Goal: Information Seeking & Learning: Learn about a topic

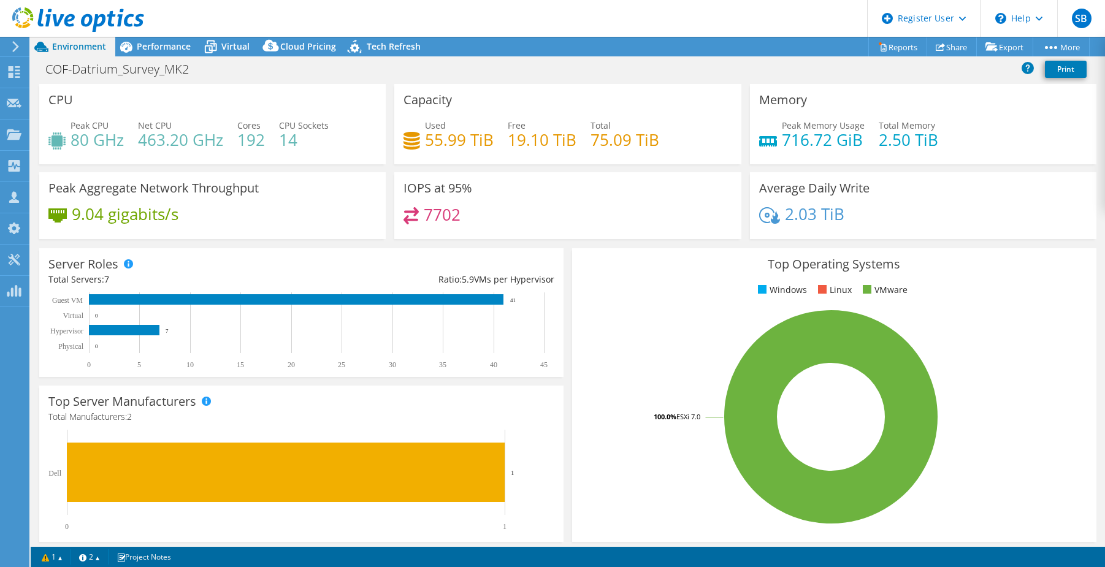
select select "USWest"
select select "USD"
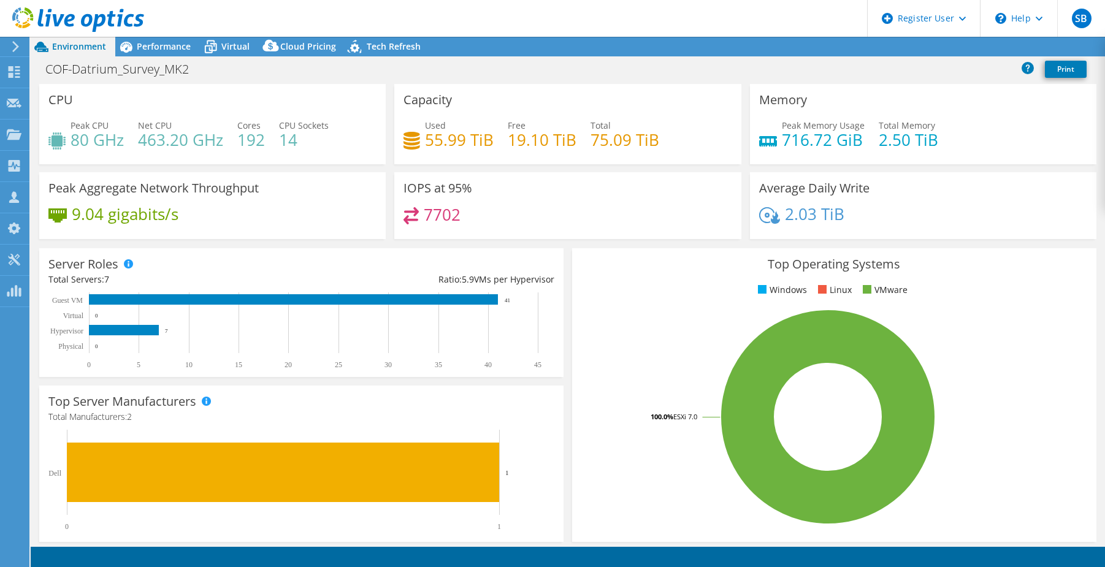
select select "USWest"
select select "USD"
click at [178, 42] on span "Performance" at bounding box center [164, 46] width 54 height 12
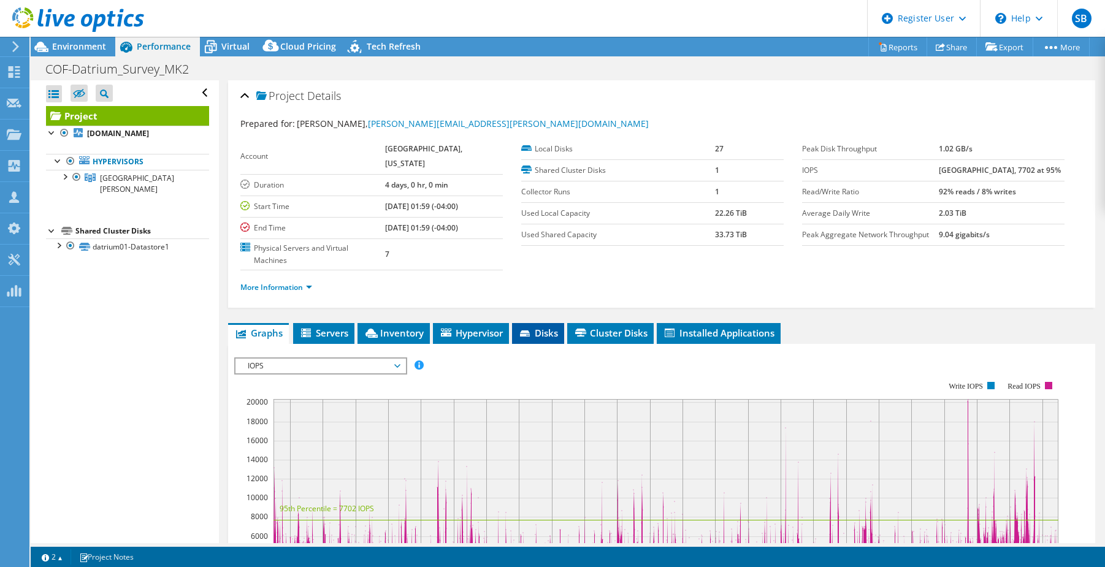
scroll to position [141, 0]
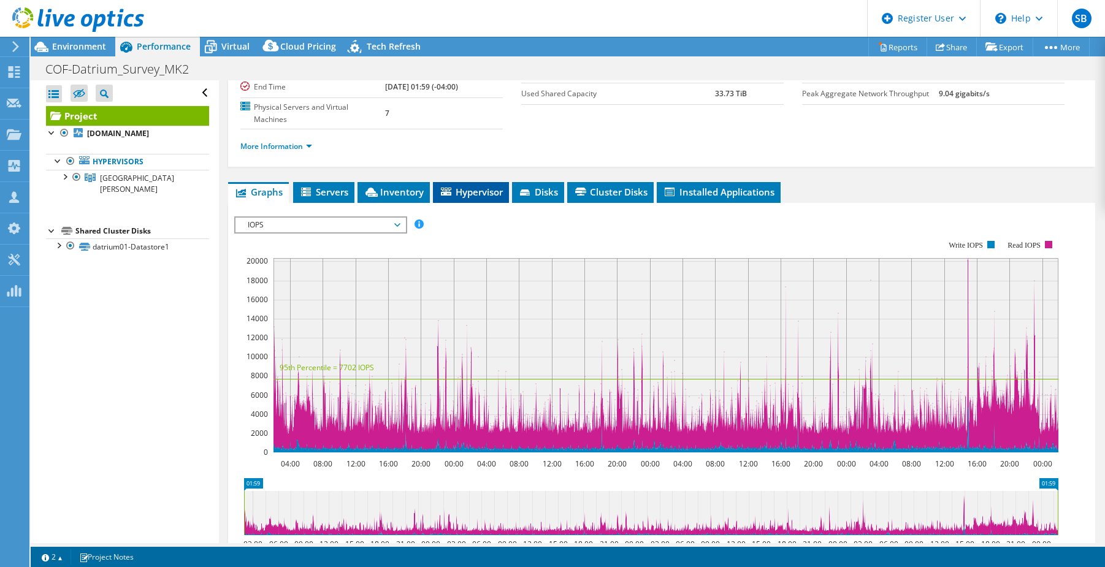
click at [468, 182] on li "Hypervisor" at bounding box center [471, 192] width 76 height 21
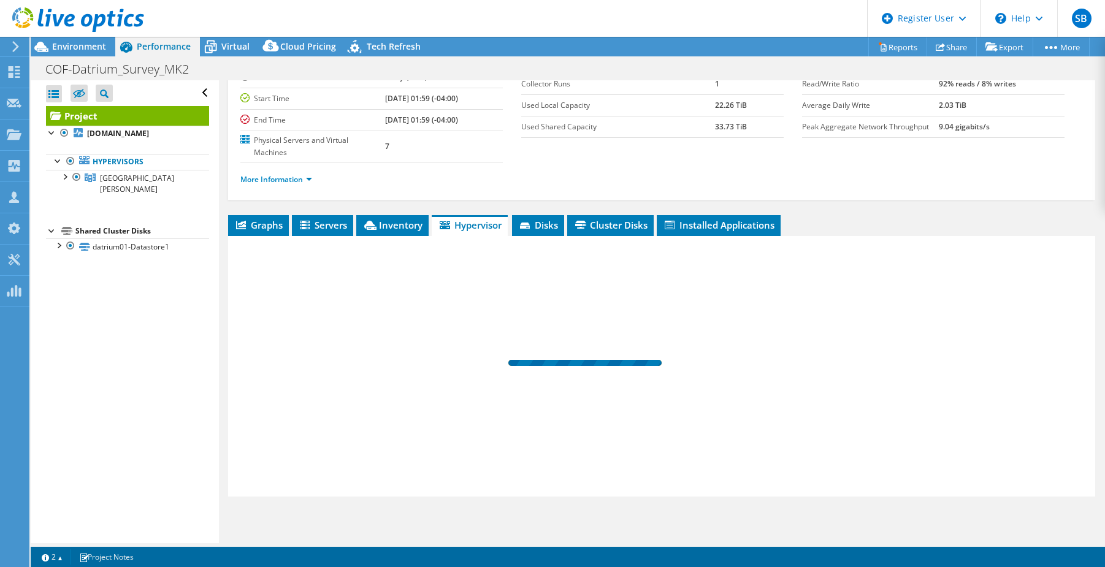
scroll to position [83, 0]
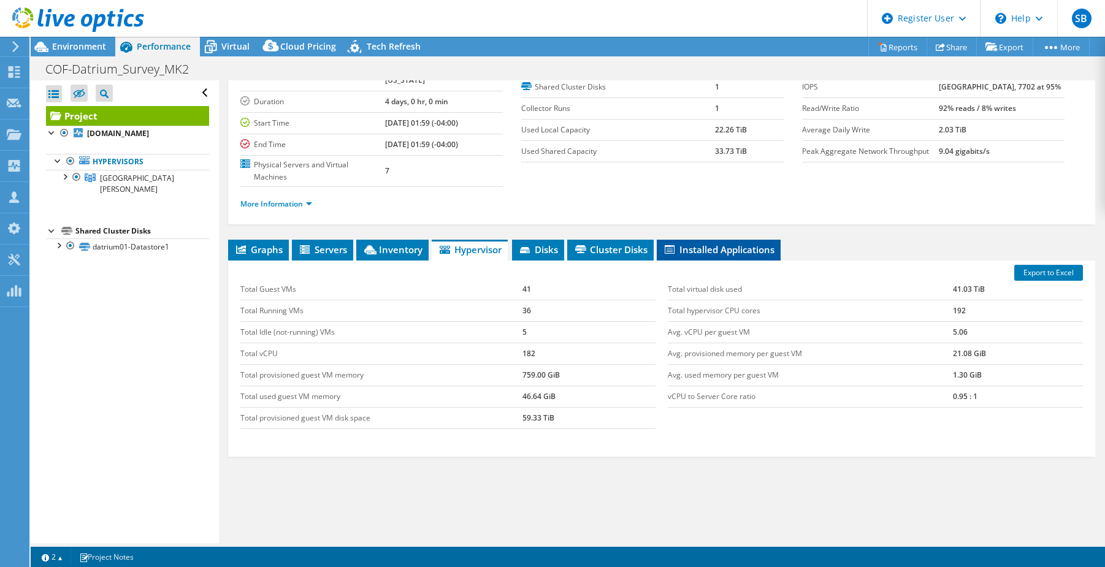
click at [679, 243] on span "Installed Applications" at bounding box center [719, 249] width 112 height 12
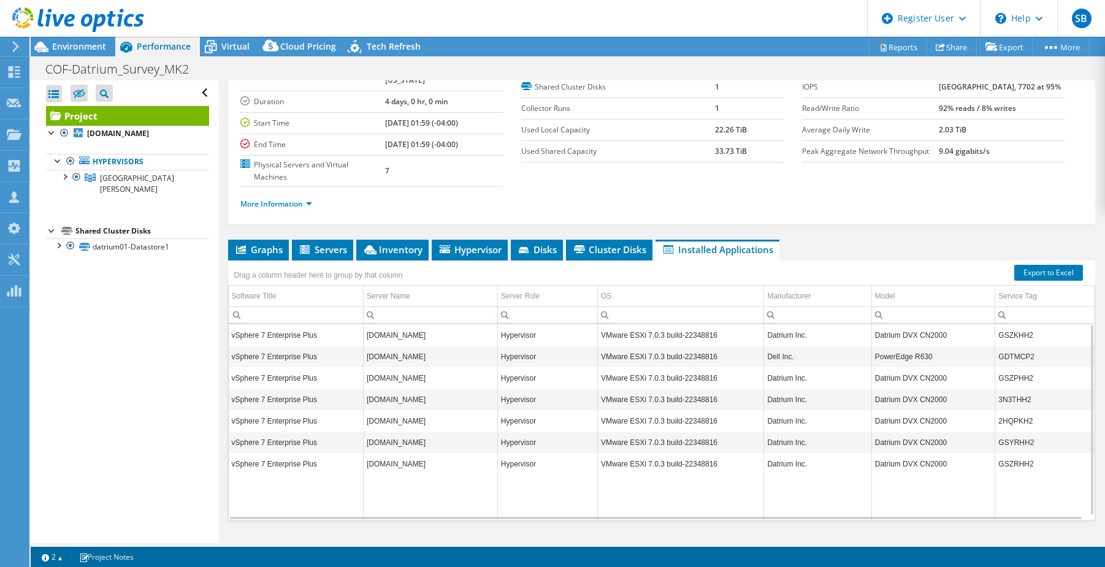
click at [642, 432] on td "VMware ESXi 7.0.3 build-22348816" at bounding box center [680, 442] width 167 height 21
click at [65, 53] on div "Environment" at bounding box center [73, 47] width 85 height 20
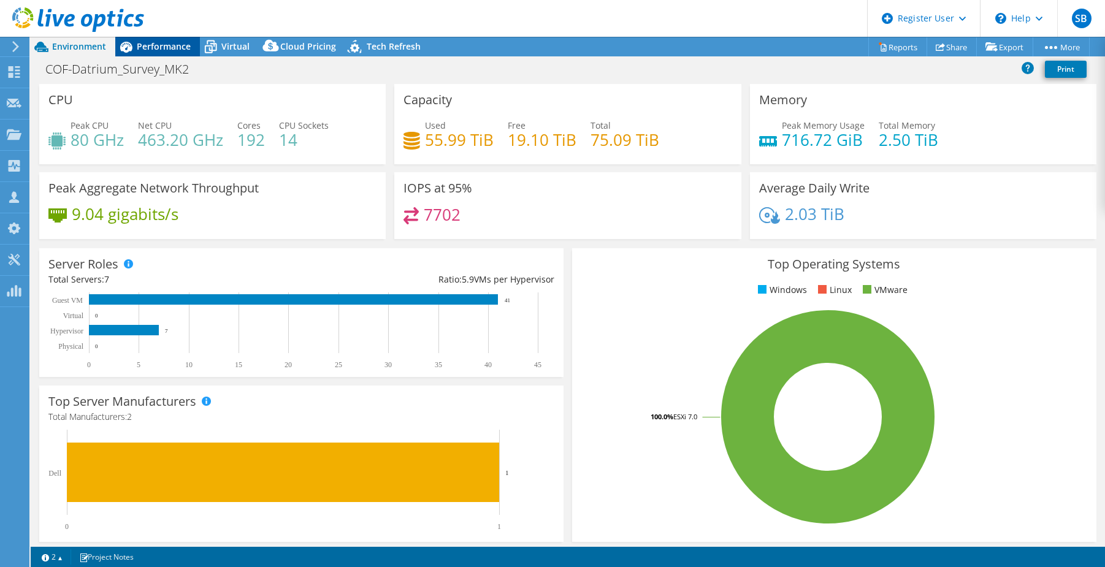
click at [161, 46] on span "Performance" at bounding box center [164, 46] width 54 height 12
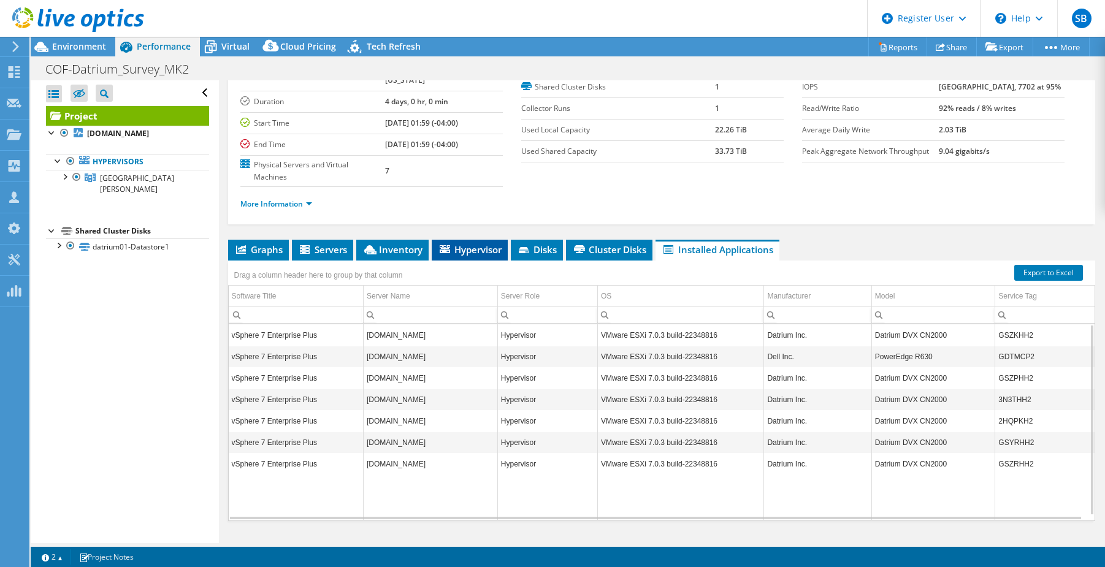
click at [477, 243] on span "Hypervisor" at bounding box center [470, 249] width 64 height 12
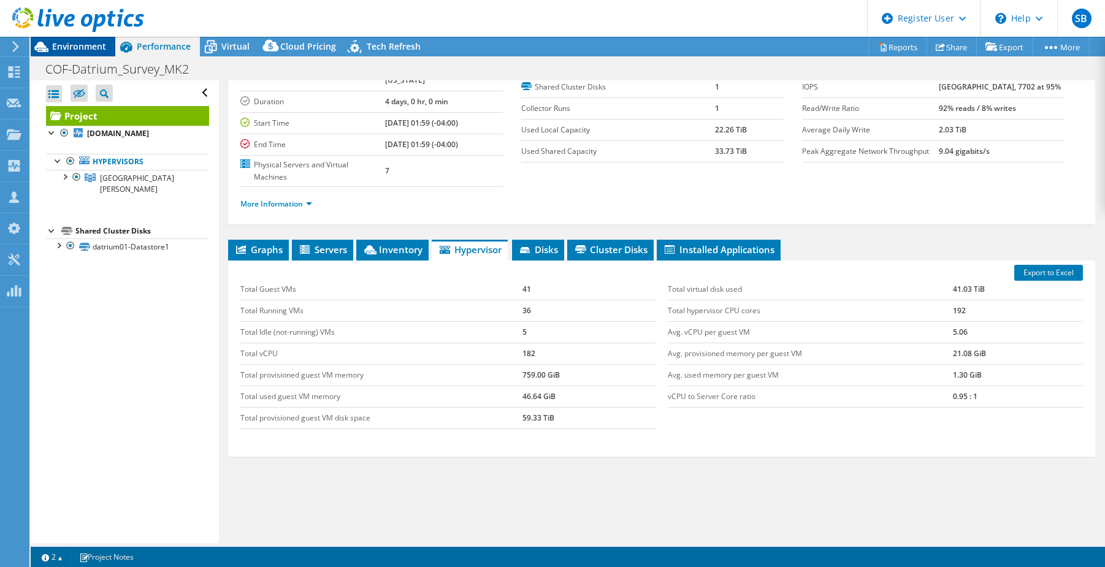
click at [82, 46] on span "Environment" at bounding box center [79, 46] width 54 height 12
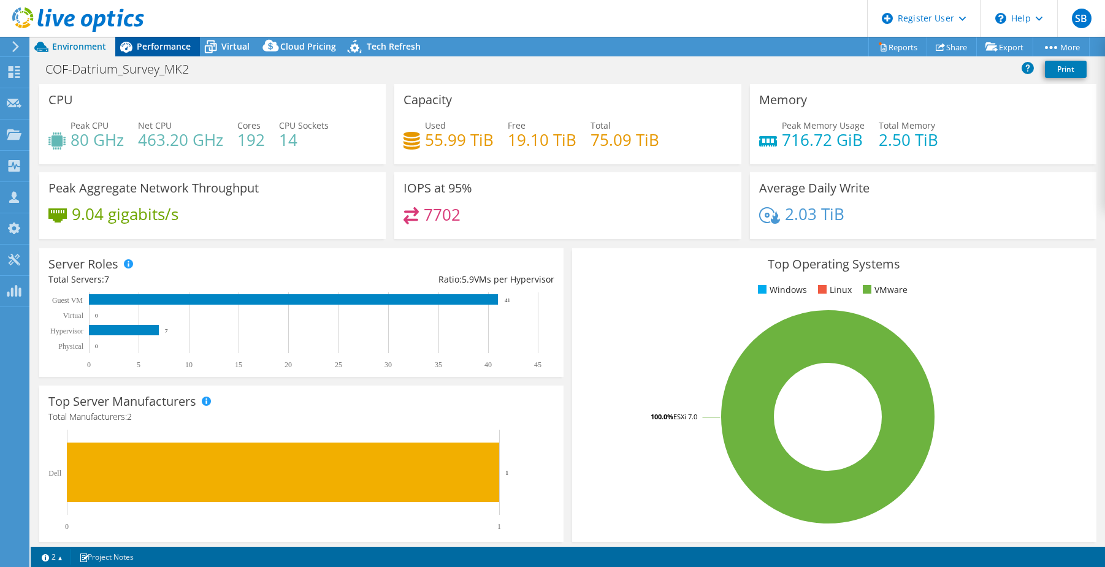
click at [147, 50] on span "Performance" at bounding box center [164, 46] width 54 height 12
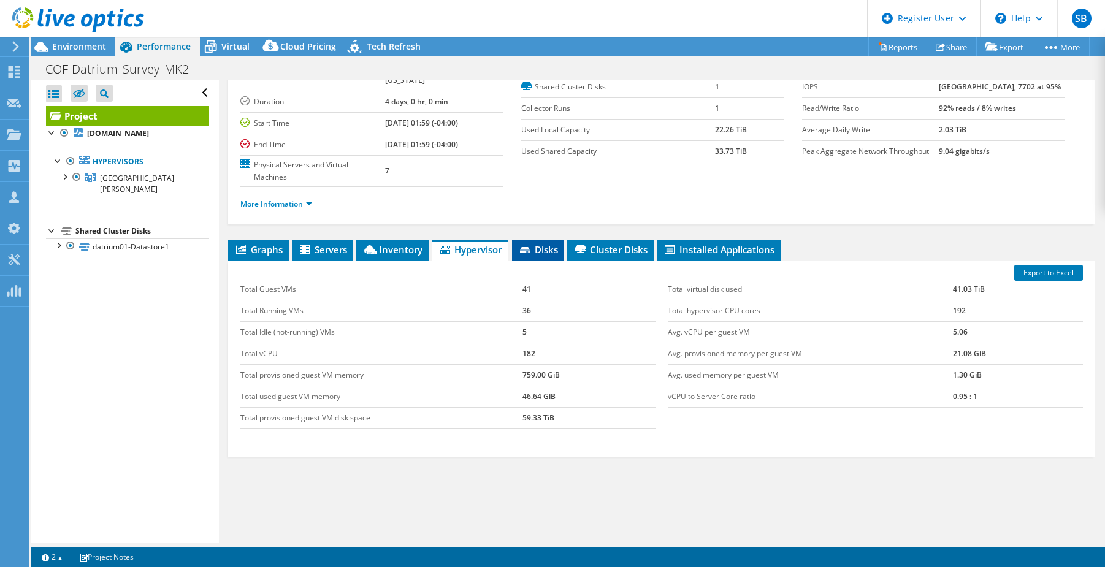
click at [548, 243] on span "Disks" at bounding box center [538, 249] width 40 height 12
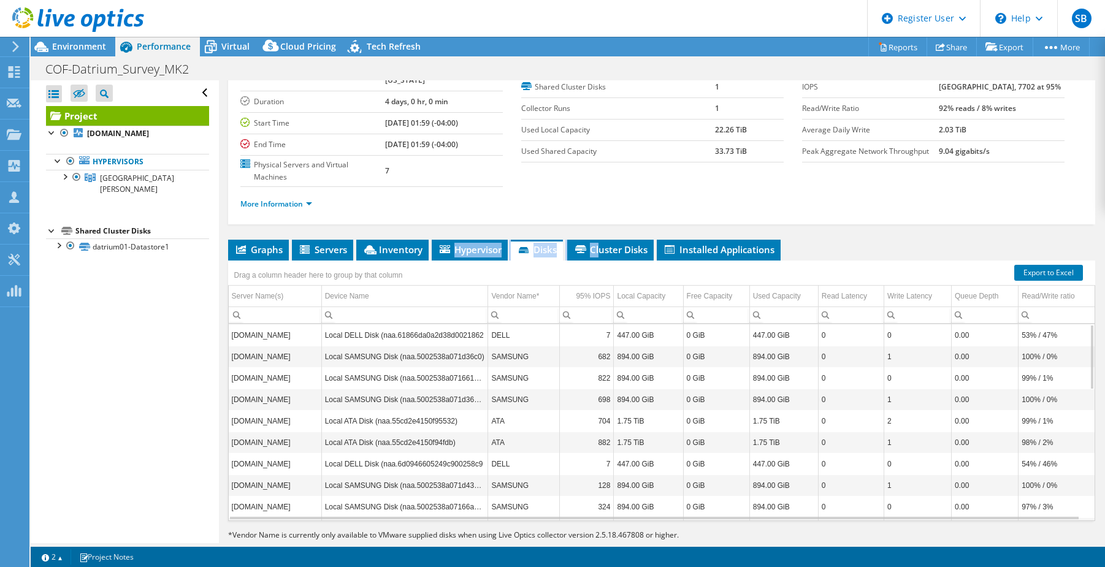
drag, startPoint x: 600, startPoint y: 229, endPoint x: 468, endPoint y: 213, distance: 132.2
click at [468, 213] on div "Project Details Prepared for: Joe Cotellessa, Joe.Cotellessa@fairfaxva.gov Acco…" at bounding box center [661, 282] width 885 height 571
click at [463, 243] on span "Hypervisor" at bounding box center [470, 249] width 64 height 12
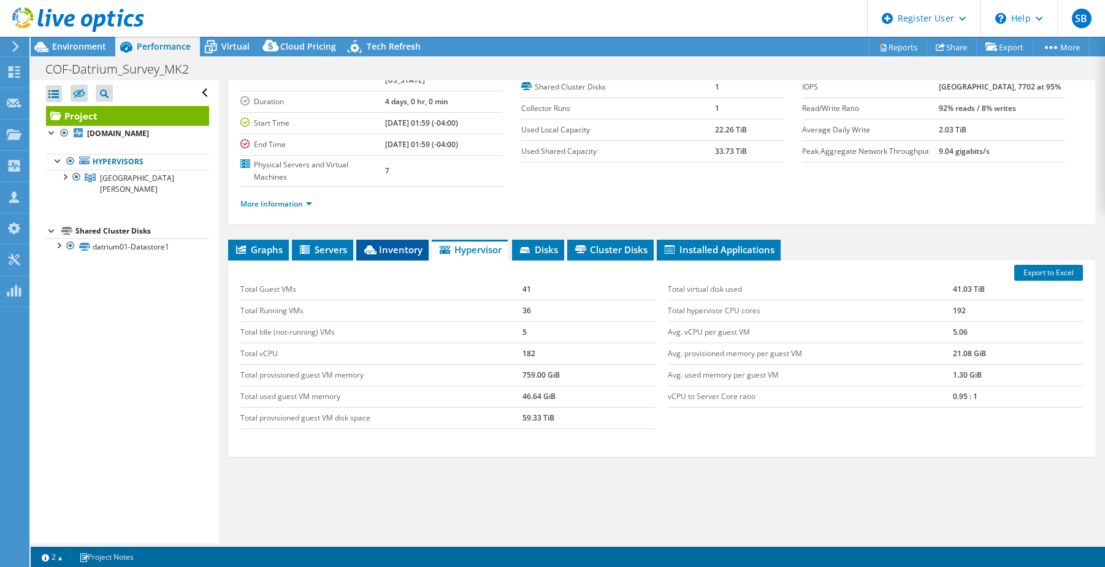
click at [403, 243] on span "Inventory" at bounding box center [392, 249] width 60 height 12
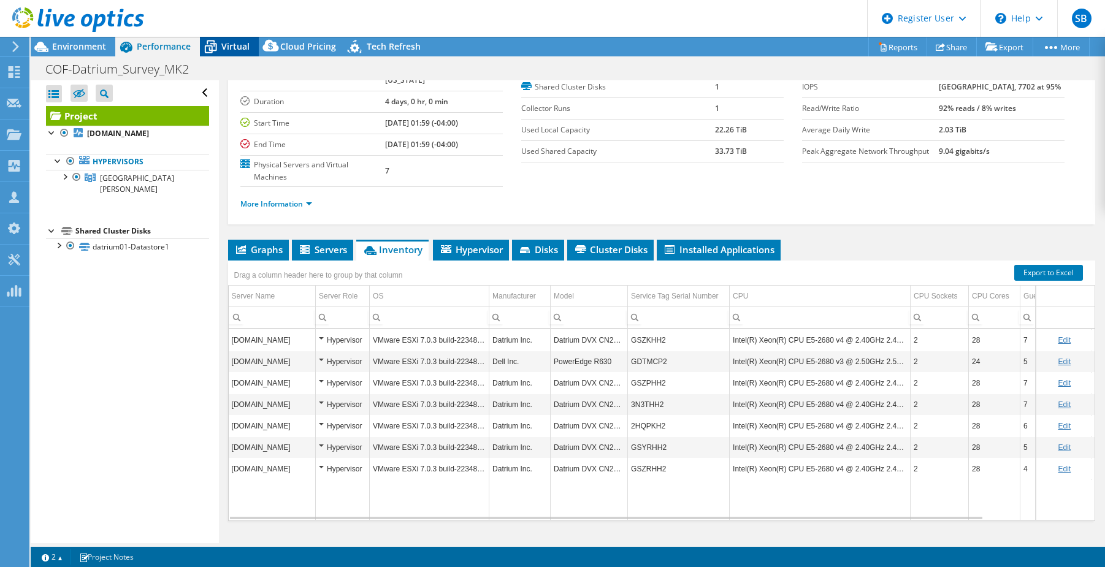
click at [211, 44] on icon at bounding box center [211, 48] width 12 height 10
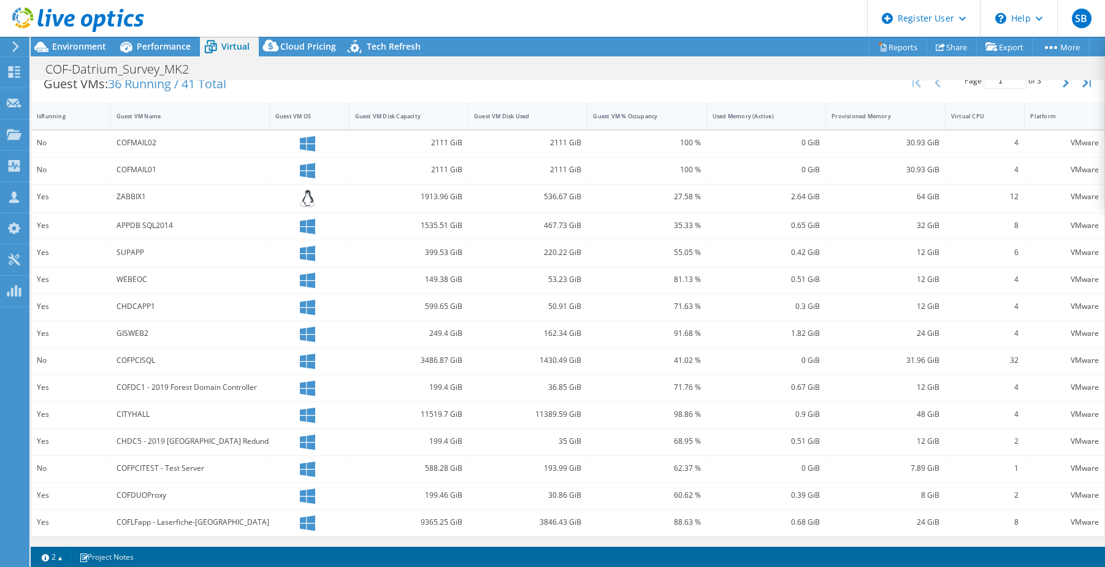
scroll to position [0, 0]
